Goal: Use online tool/utility: Utilize a website feature to perform a specific function

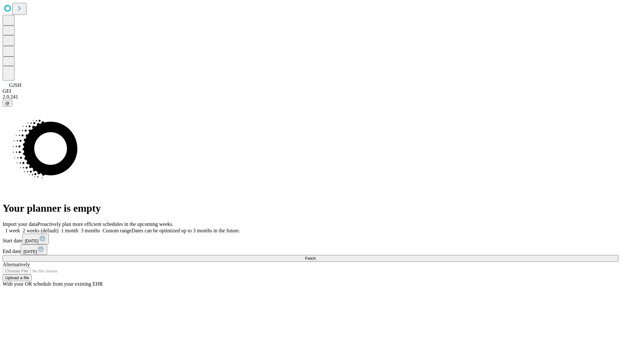
click at [316, 256] on span "Fetch" at bounding box center [310, 258] width 11 height 5
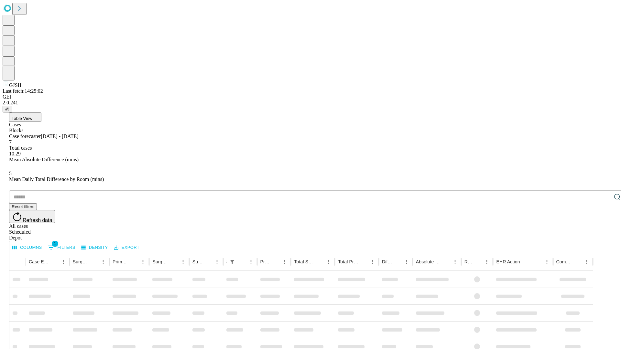
click at [32, 116] on span "Table View" at bounding box center [22, 118] width 21 height 5
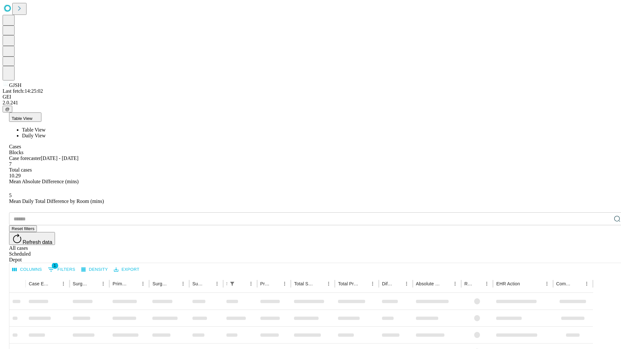
click at [46, 133] on span "Daily View" at bounding box center [34, 135] width 24 height 5
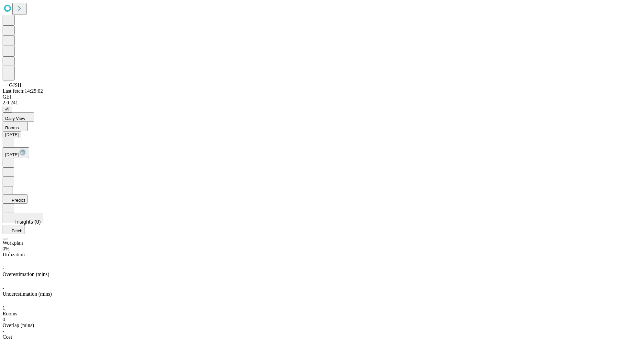
click at [27, 194] on button "Predict" at bounding box center [15, 198] width 25 height 9
